Goal: Task Accomplishment & Management: Complete application form

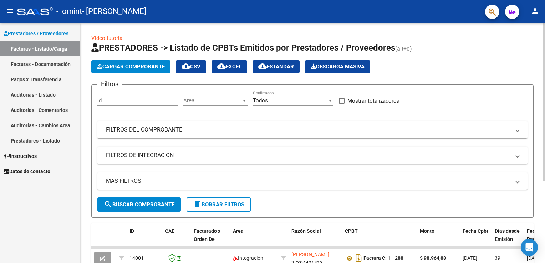
click at [143, 66] on span "Cargar Comprobante" at bounding box center [131, 66] width 68 height 6
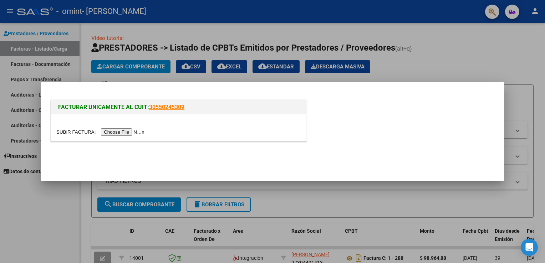
click at [124, 132] on input "file" at bounding box center [101, 131] width 90 height 7
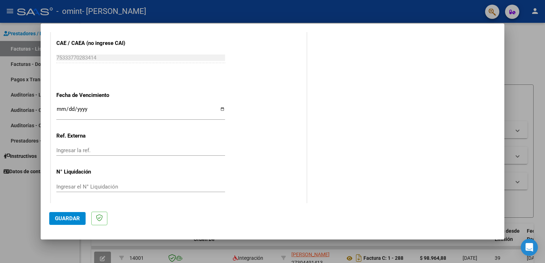
scroll to position [442, 0]
click at [73, 216] on span "Guardar" at bounding box center [67, 218] width 25 height 6
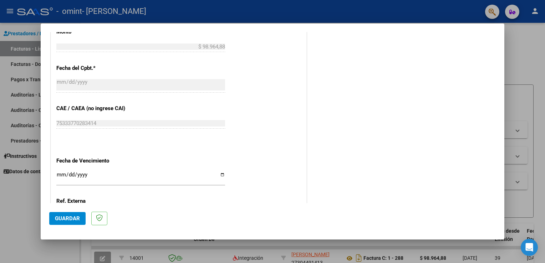
scroll to position [434, 0]
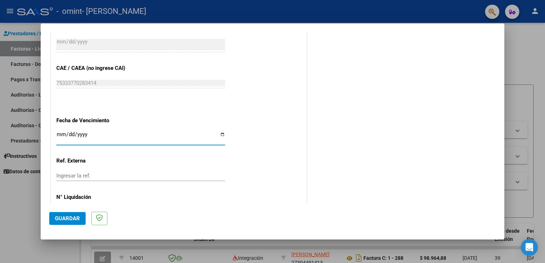
click at [58, 132] on input "Ingresar la fecha" at bounding box center [140, 137] width 169 height 11
type input "[DATE]"
click at [73, 219] on span "Guardar" at bounding box center [67, 218] width 25 height 6
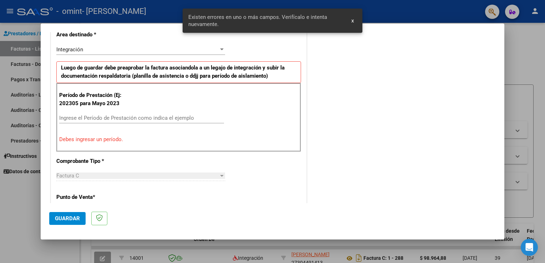
scroll to position [149, 0]
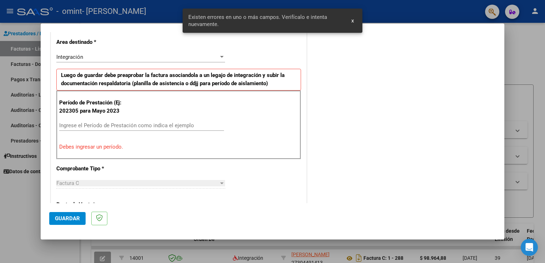
click at [94, 125] on input "Ingrese el Período de Prestación como indica el ejemplo" at bounding box center [141, 125] width 165 height 6
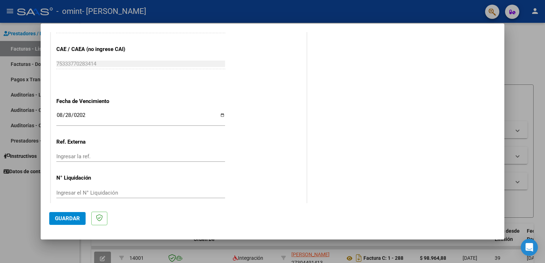
scroll to position [442, 0]
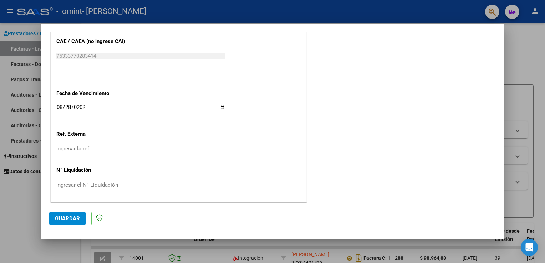
type input "202507"
click at [70, 216] on span "Guardar" at bounding box center [67, 218] width 25 height 6
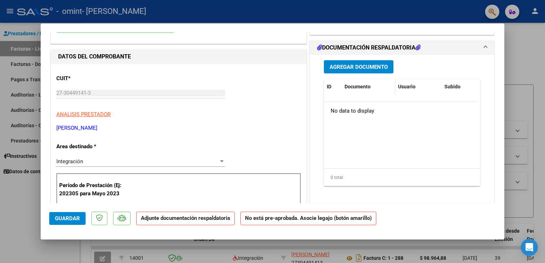
scroll to position [36, 0]
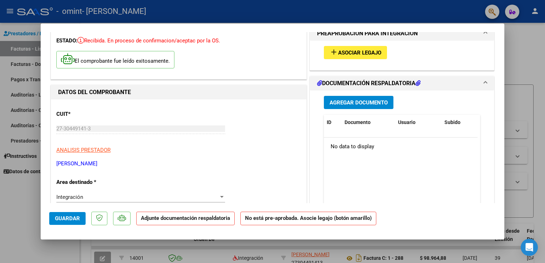
click at [358, 100] on span "Agregar Documento" at bounding box center [358, 102] width 58 height 6
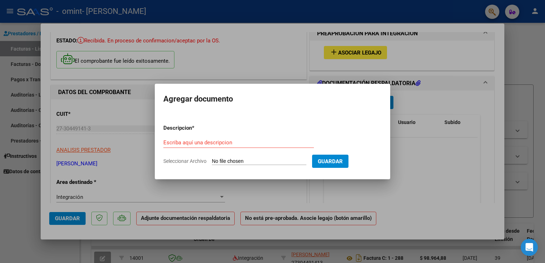
click at [280, 68] on div at bounding box center [272, 131] width 545 height 263
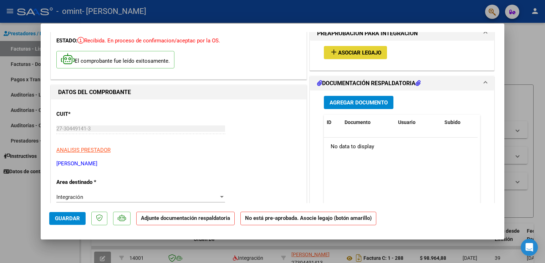
click at [362, 51] on span "Asociar Legajo" at bounding box center [359, 53] width 43 height 6
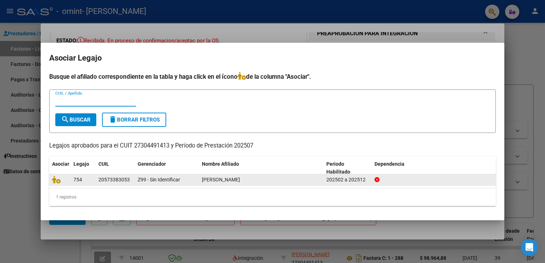
click at [87, 178] on div "754" at bounding box center [82, 180] width 19 height 8
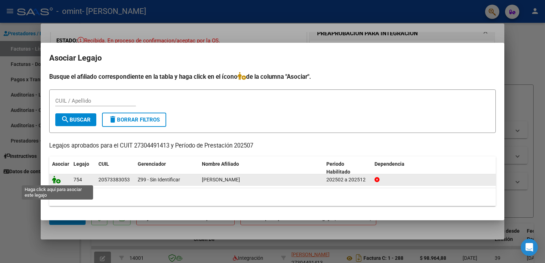
click at [58, 180] on icon at bounding box center [56, 180] width 9 height 8
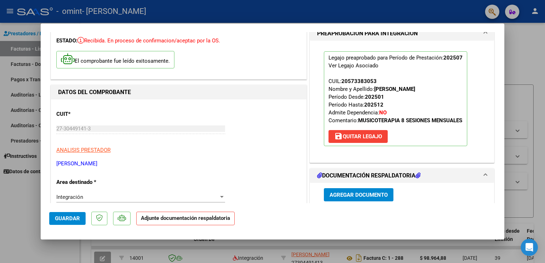
click at [344, 195] on span "Agregar Documento" at bounding box center [358, 195] width 58 height 6
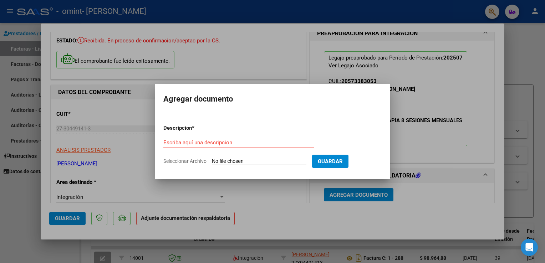
click at [275, 161] on input "Seleccionar Archivo" at bounding box center [259, 161] width 94 height 7
type input "C:\fakepath\planilla [PERSON_NAME].jpg"
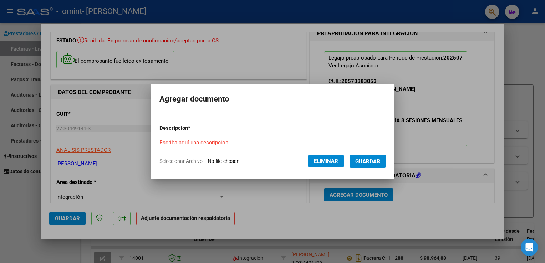
click at [242, 139] on div "Escriba aquí una descripcion" at bounding box center [237, 142] width 156 height 11
click at [233, 142] on input "Escriba aquí una descripcion" at bounding box center [237, 142] width 156 height 6
type input "planilla asistencia"
click at [375, 158] on span "Guardar" at bounding box center [367, 161] width 25 height 6
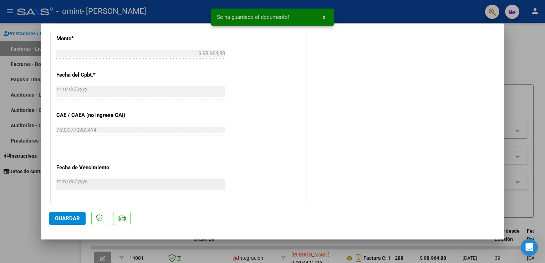
scroll to position [466, 0]
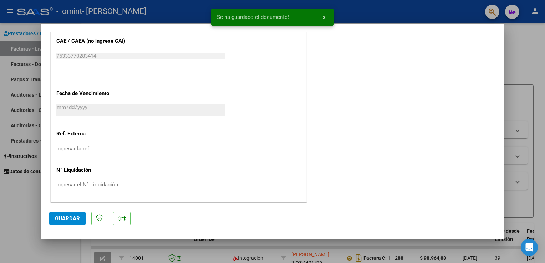
click at [63, 216] on span "Guardar" at bounding box center [67, 218] width 25 height 6
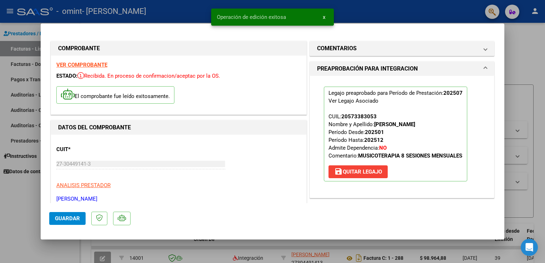
scroll to position [0, 0]
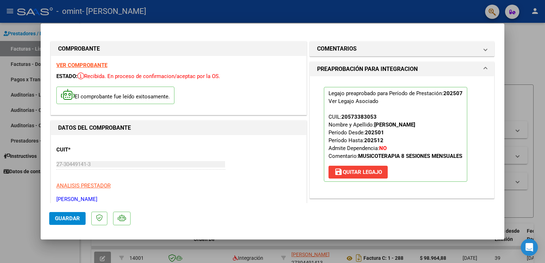
click at [531, 57] on div at bounding box center [272, 131] width 545 height 263
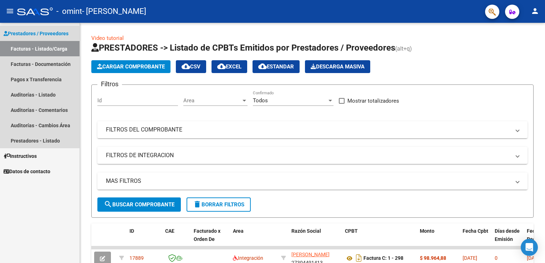
click at [48, 46] on link "Facturas - Listado/Carga" at bounding box center [40, 48] width 80 height 15
click at [23, 48] on link "Facturas - Listado/Carga" at bounding box center [40, 48] width 80 height 15
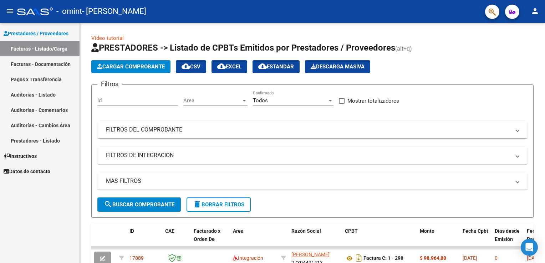
click at [27, 52] on link "Facturas - Listado/Carga" at bounding box center [40, 48] width 80 height 15
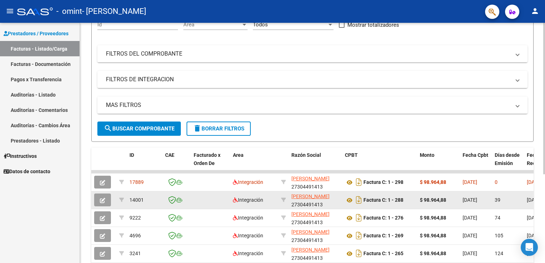
scroll to position [141, 0]
